Goal: Use online tool/utility: Utilize a website feature to perform a specific function

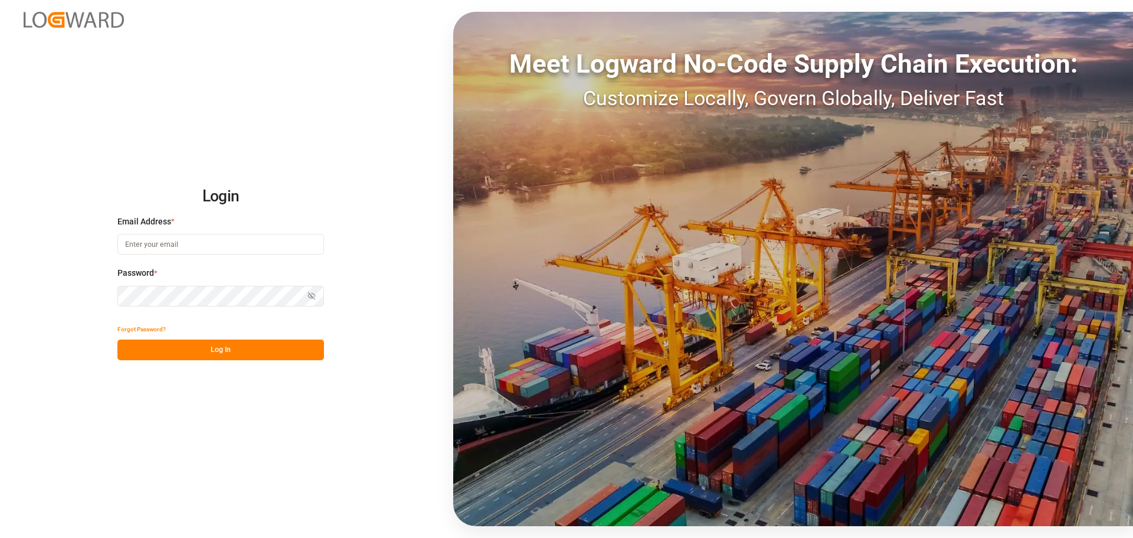
click at [169, 249] on input at bounding box center [220, 244] width 207 height 21
type input "paul.repp@lanxess.com"
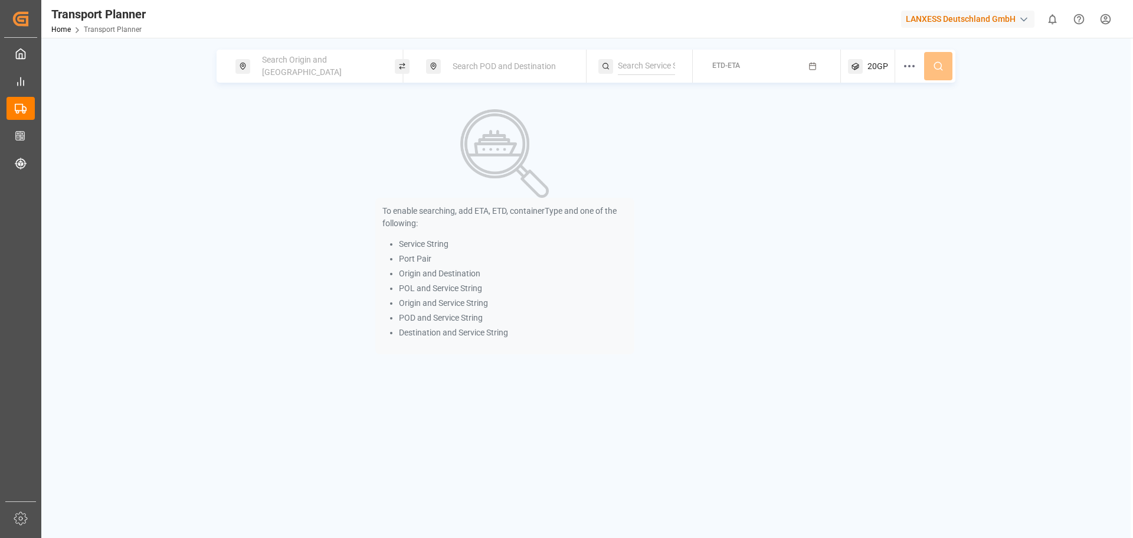
click at [279, 71] on div "Search Origin and POL" at bounding box center [319, 66] width 128 height 34
click at [291, 152] on input at bounding box center [308, 161] width 119 height 18
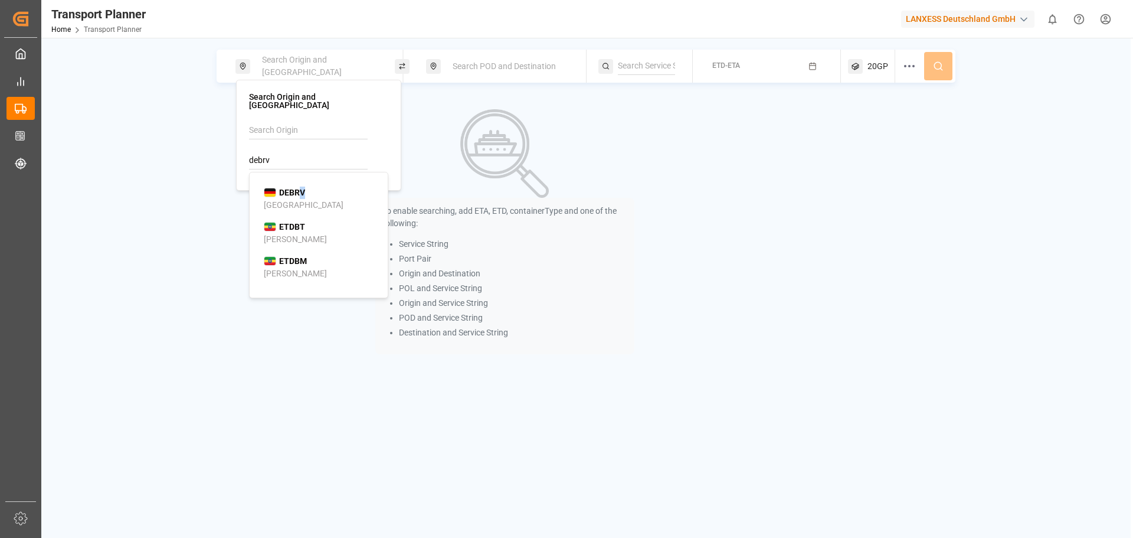
click at [305, 188] on b "DEBRV" at bounding box center [292, 192] width 26 height 9
type input "DEBRV"
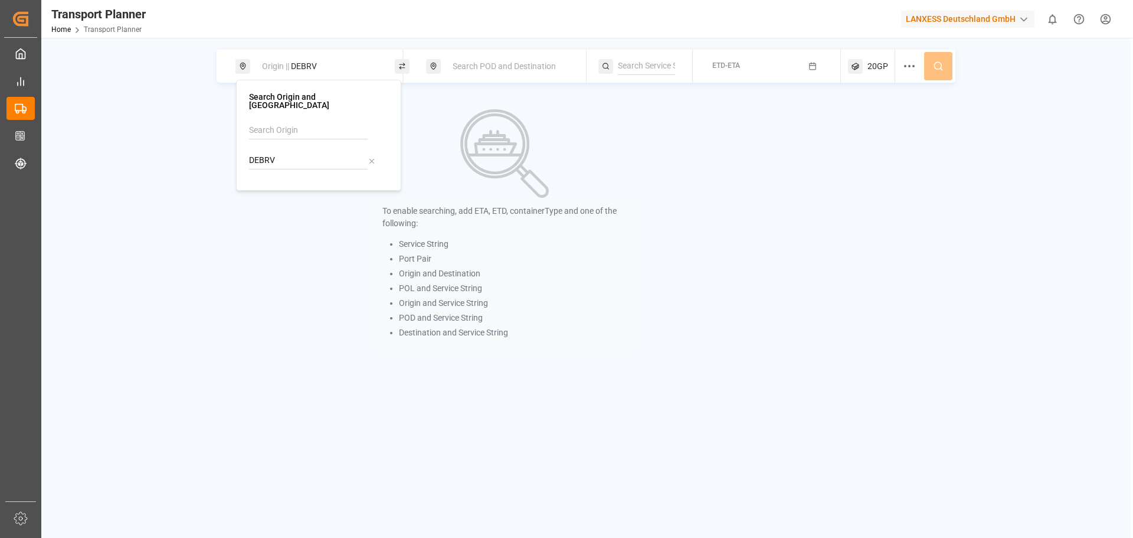
click at [466, 67] on span "Search POD and Destination" at bounding box center [504, 65] width 103 height 9
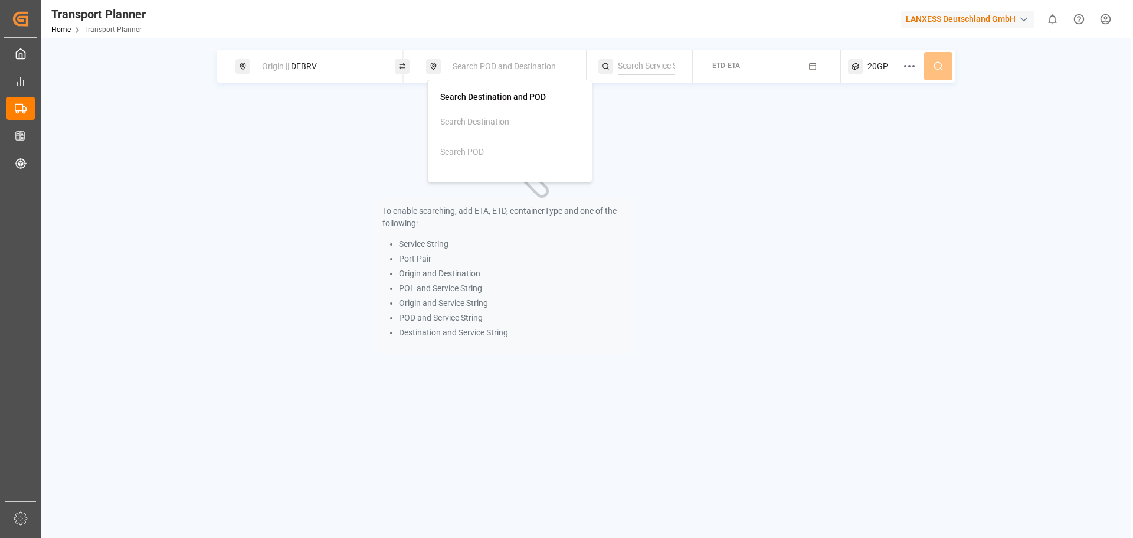
click at [494, 147] on input at bounding box center [499, 152] width 119 height 18
drag, startPoint x: 496, startPoint y: 192, endPoint x: 502, endPoint y: 190, distance: 6.7
click at [498, 191] on div "USNYC New York" at bounding box center [512, 190] width 115 height 25
type input "USNYC"
click at [786, 69] on button "ETD-ETA" at bounding box center [767, 66] width 134 height 23
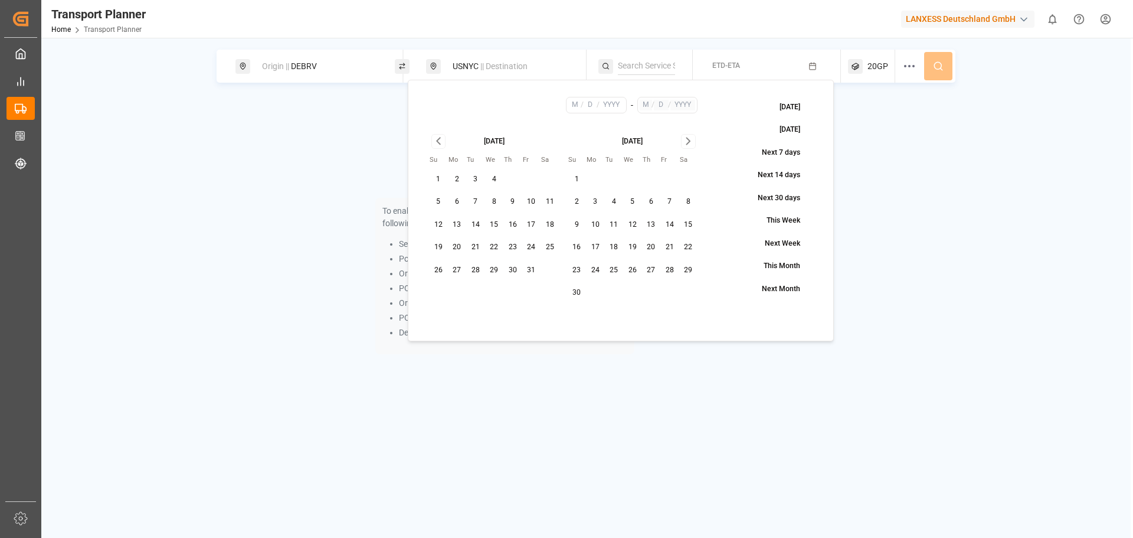
drag, startPoint x: 473, startPoint y: 264, endPoint x: 583, endPoint y: 230, distance: 114.5
click at [474, 264] on button "28" at bounding box center [475, 270] width 19 height 19
type input "10"
type input "28"
type input "2025"
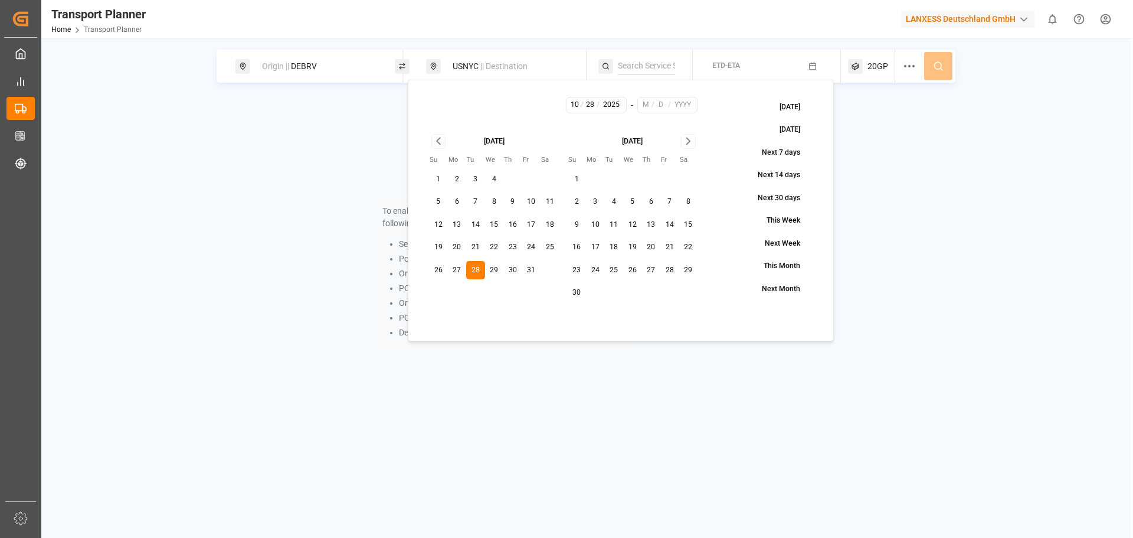
click at [687, 145] on icon "Go to next month" at bounding box center [689, 141] width 14 height 14
drag, startPoint x: 629, startPoint y: 273, endPoint x: 645, endPoint y: 264, distance: 18.2
click at [629, 272] on button "31" at bounding box center [632, 270] width 19 height 19
type input "12"
type input "31"
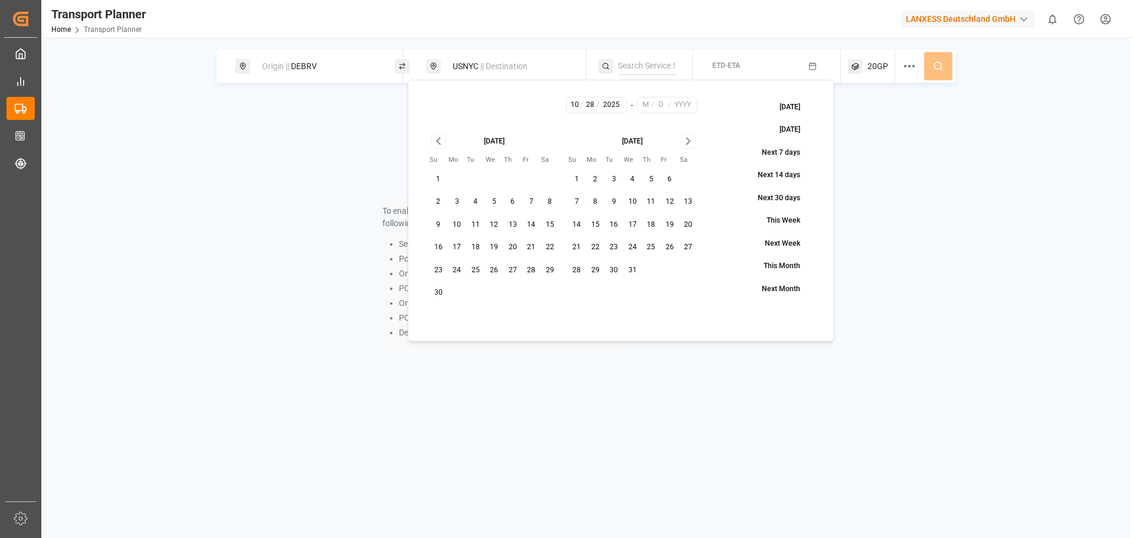
type input "2025"
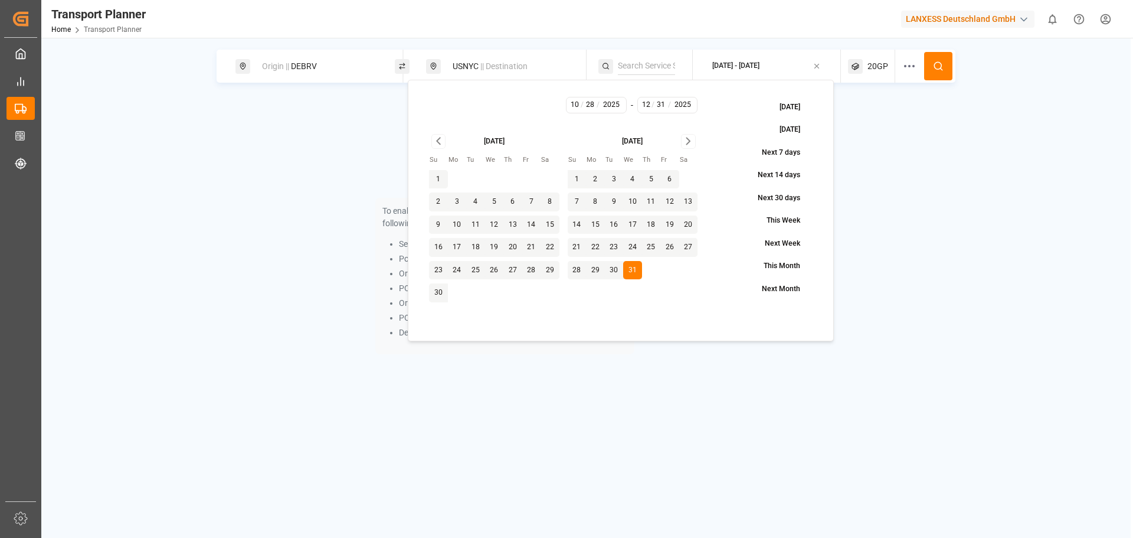
click at [951, 58] on button at bounding box center [939, 66] width 28 height 28
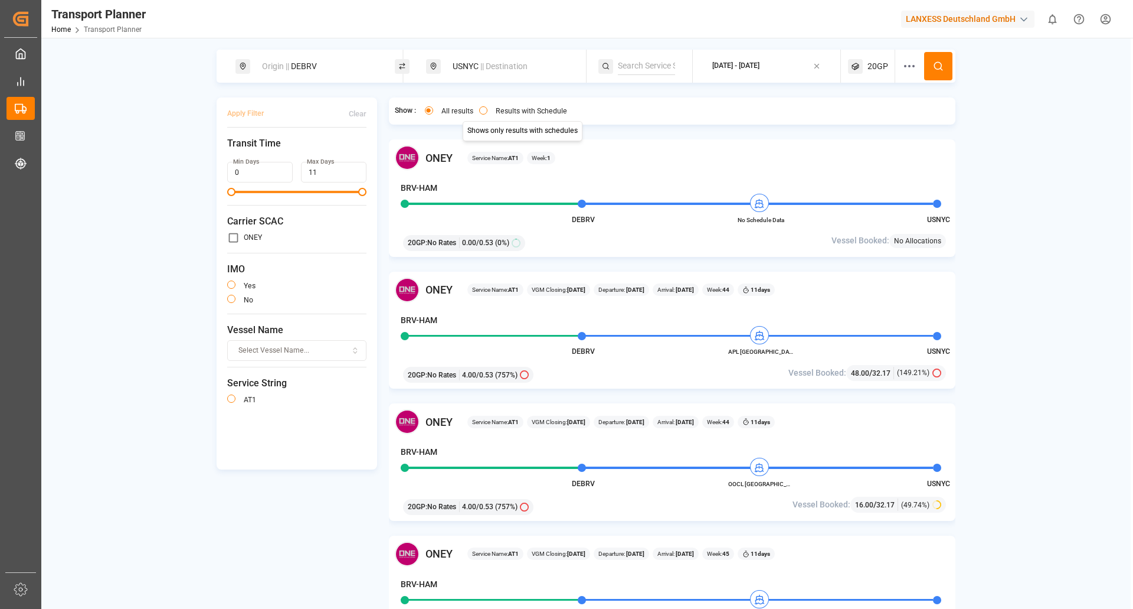
click at [496, 110] on label "Results with Schedule" at bounding box center [531, 110] width 71 height 7
click at [488, 110] on button "Results with Schedule" at bounding box center [483, 110] width 8 height 8
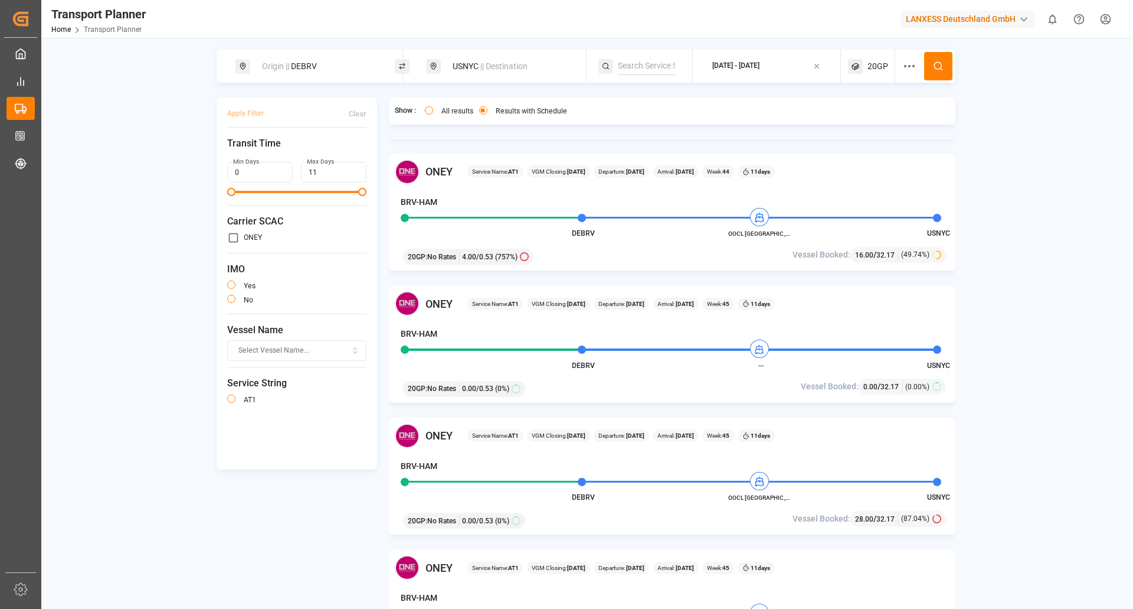
scroll to position [177, 0]
